Goal: Information Seeking & Learning: Check status

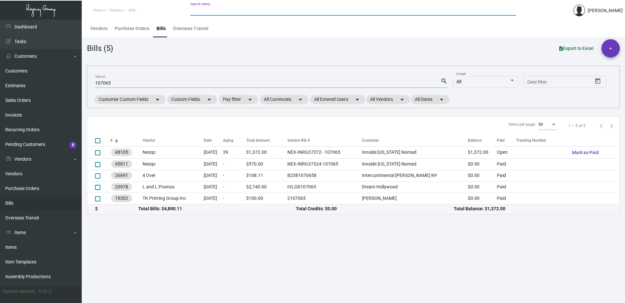
click at [219, 12] on input "Search Menu" at bounding box center [353, 10] width 326 height 5
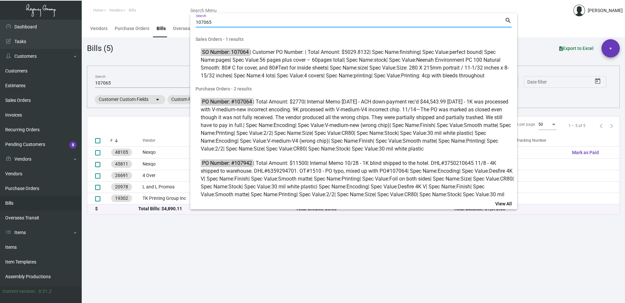
type input "107065"
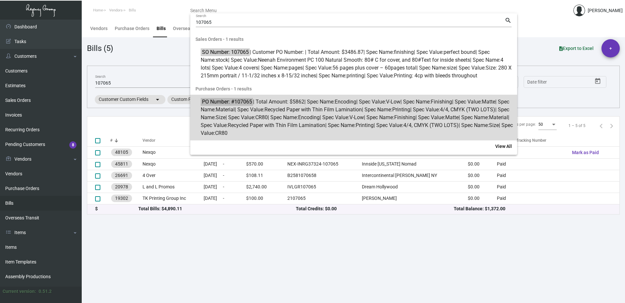
click at [310, 130] on span "PO Number: #107065 | Total Amount: $5862 | Spec Name: Encoding | Spec Value: V-…" at bounding box center [357, 117] width 313 height 39
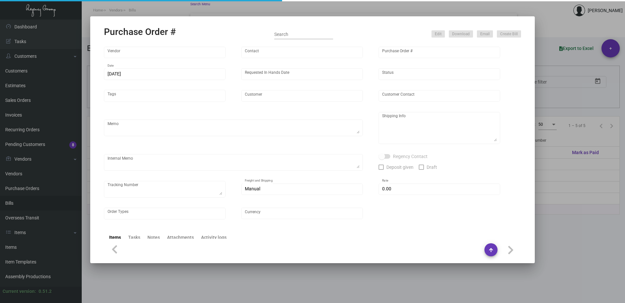
type input "Nexqo"
type input "[PERSON_NAME]"
type input "107065"
type input "[DATE]"
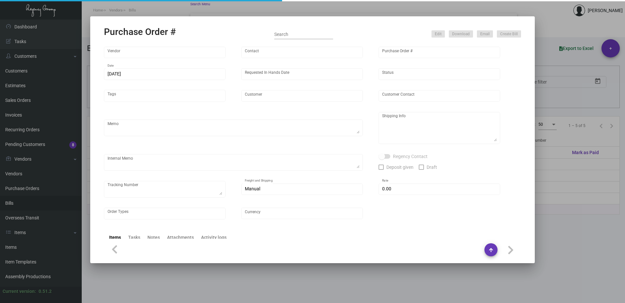
type input "Innside [US_STATE] Nomad"
type textarea "3K via air, 15K boat out ASAP, 12K leftover boat out [DATE]."
type textarea "Regency Group NJ - [PERSON_NAME] [STREET_ADDRESS]"
checkbox input "true"
type input "$ 0.00"
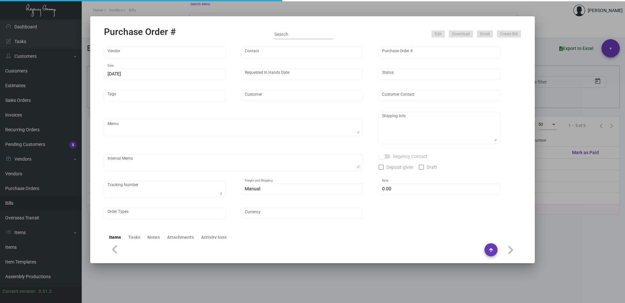
type input "United States Dollar $"
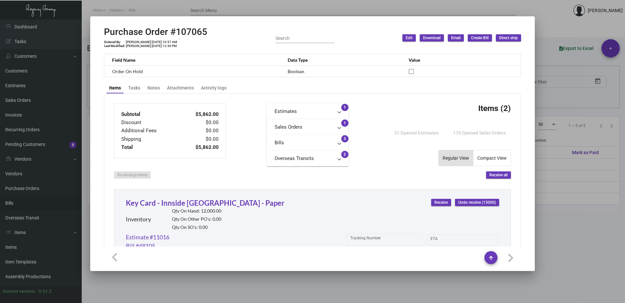
scroll to position [196, 0]
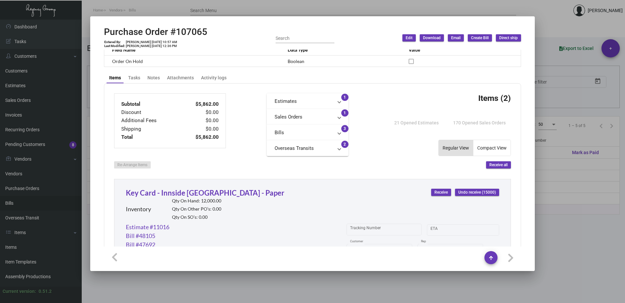
click at [319, 131] on mat-panel-title "Bills" at bounding box center [303, 133] width 58 height 8
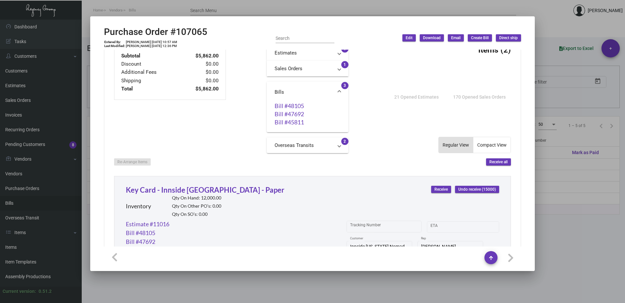
scroll to position [237, 0]
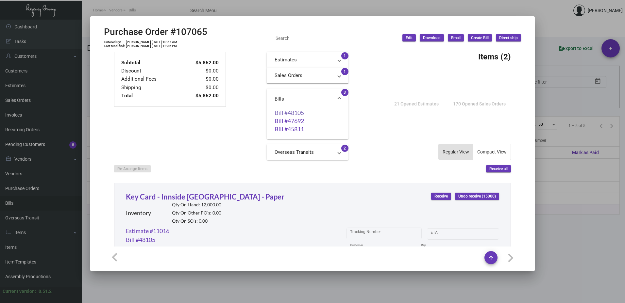
click at [290, 113] on link "Bill #48105" at bounding box center [307, 112] width 66 height 7
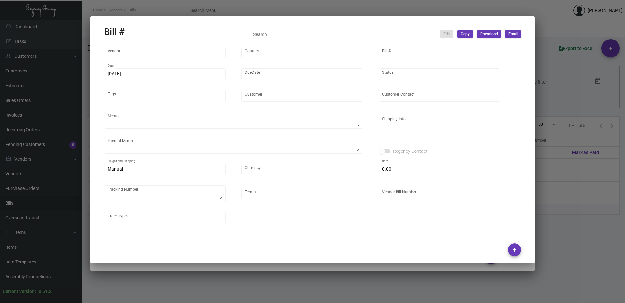
type input "Nexqo"
type input "[PERSON_NAME]"
type input "48105"
type input "[DATE]"
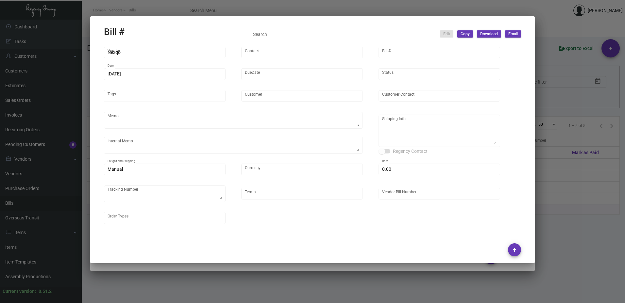
type input "Innside [US_STATE] Nomad"
type input "[PERSON_NAME]"
type textarea "3K via air, 15K boat out ASAP, 12K leftover boat out [DATE]."
type textarea "Innside [US_STATE] Nomad - [PERSON_NAME] [STREET_ADDRESS][US_STATE]"
type input "United States Dollar $"
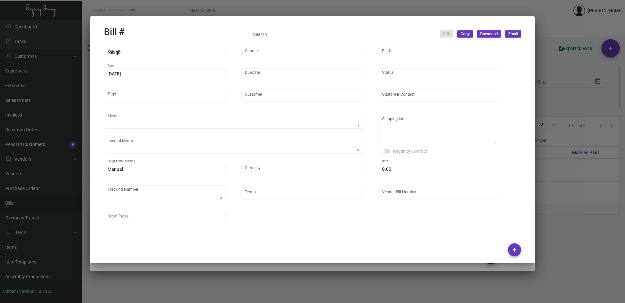
type input "$ 0.00"
type input "Net 45"
type input "NEX-INRG37372 - 107065"
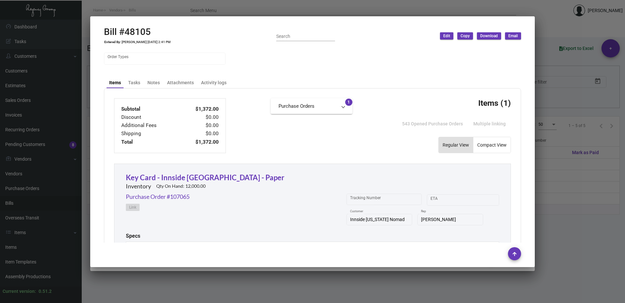
scroll to position [291, 0]
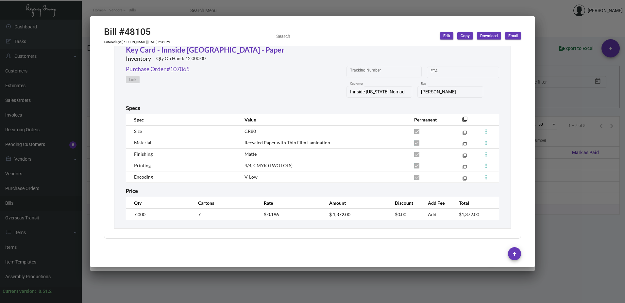
click at [561, 177] on div at bounding box center [312, 151] width 625 height 303
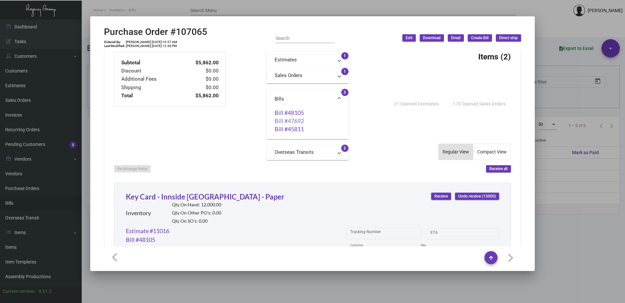
click at [283, 120] on link "Bill #47692" at bounding box center [307, 121] width 66 height 7
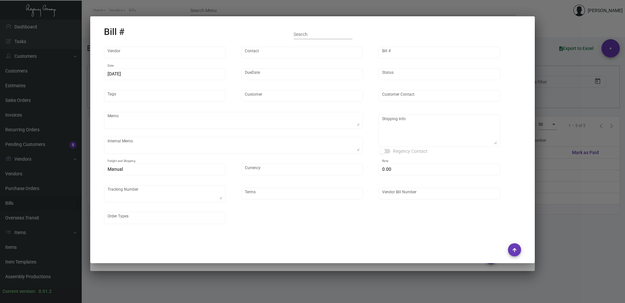
type input "Nexqo"
type input "[PERSON_NAME]"
type input "47692"
type input "[DATE]"
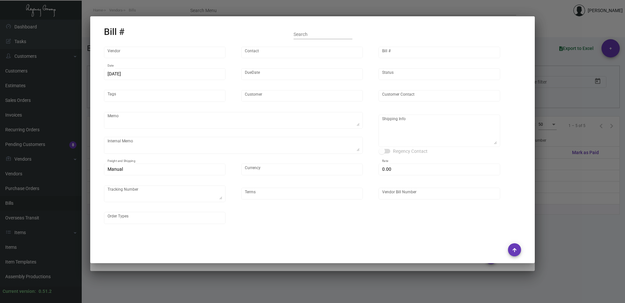
type input "Innside [US_STATE] Nomad"
type input "[PERSON_NAME]"
type textarea "3K via air, 15K boat out ASAP, 12K leftover boat out [DATE]."
type textarea "Innside [US_STATE] Nomad - [PERSON_NAME] [STREET_ADDRESS][US_STATE]"
type input "United States Dollar $"
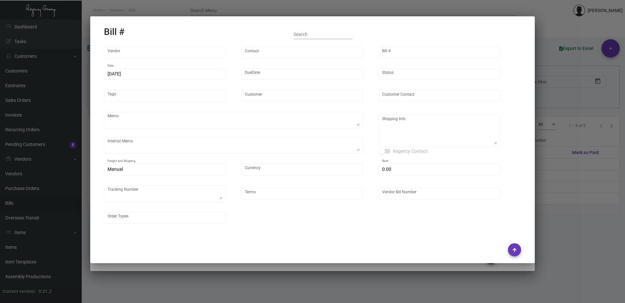
type input "$ 0.00"
type textarea "736177E"
type input "Net 45"
type input "NEX-INRG37342-14"
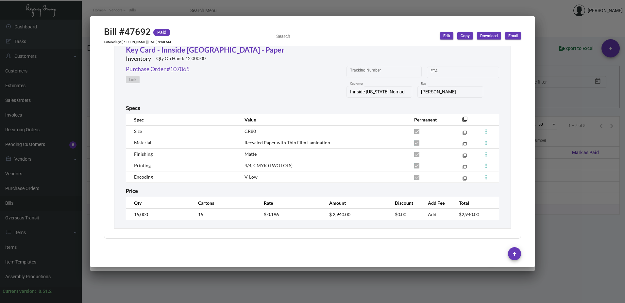
click at [568, 205] on div at bounding box center [312, 151] width 625 height 303
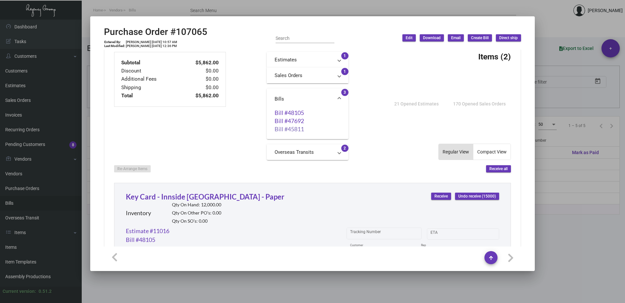
click at [288, 129] on link "Bill #45811" at bounding box center [307, 129] width 66 height 7
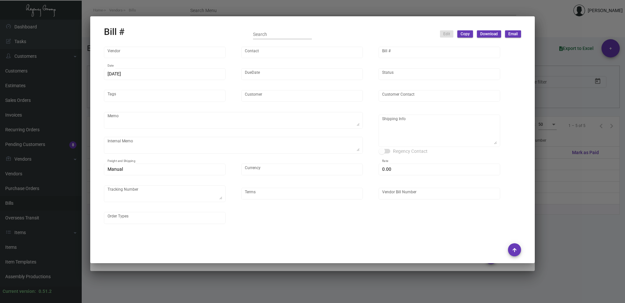
type input "Nexqo"
type input "[PERSON_NAME]"
type input "45811"
type input "[DATE]"
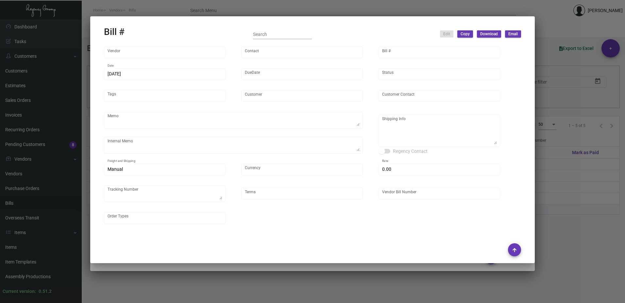
type input "Innside [US_STATE] Nomad"
type input "[PERSON_NAME]"
type textarea "3K via air, 15K boat out ASAP, 12K leftover boat out [DATE]."
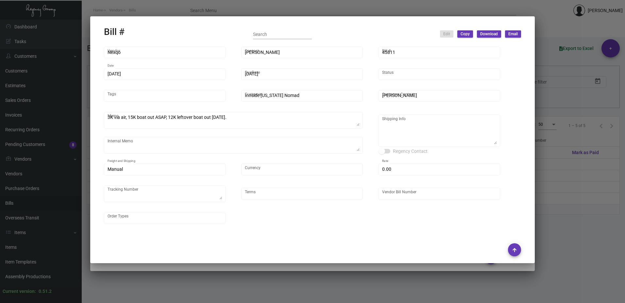
type textarea "Innside [US_STATE] Nomad - [PERSON_NAME] [STREET_ADDRESS][US_STATE]"
type input "United States Dollar $"
type input "$ 0.00"
type input "Net 45"
type input "NEX-INRG37324-107065"
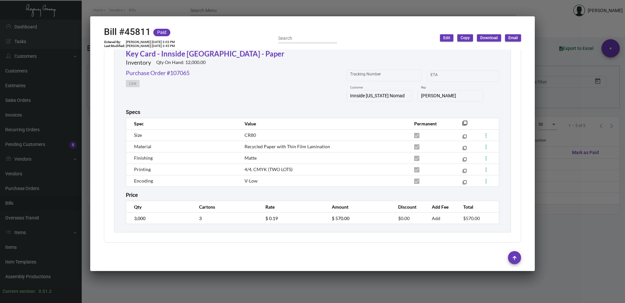
click at [575, 162] on div at bounding box center [312, 151] width 625 height 303
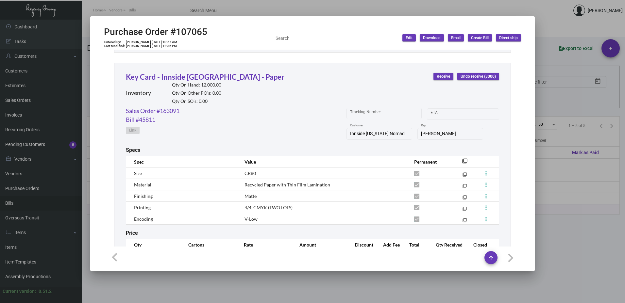
scroll to position [466, 0]
